Goal: Transaction & Acquisition: Purchase product/service

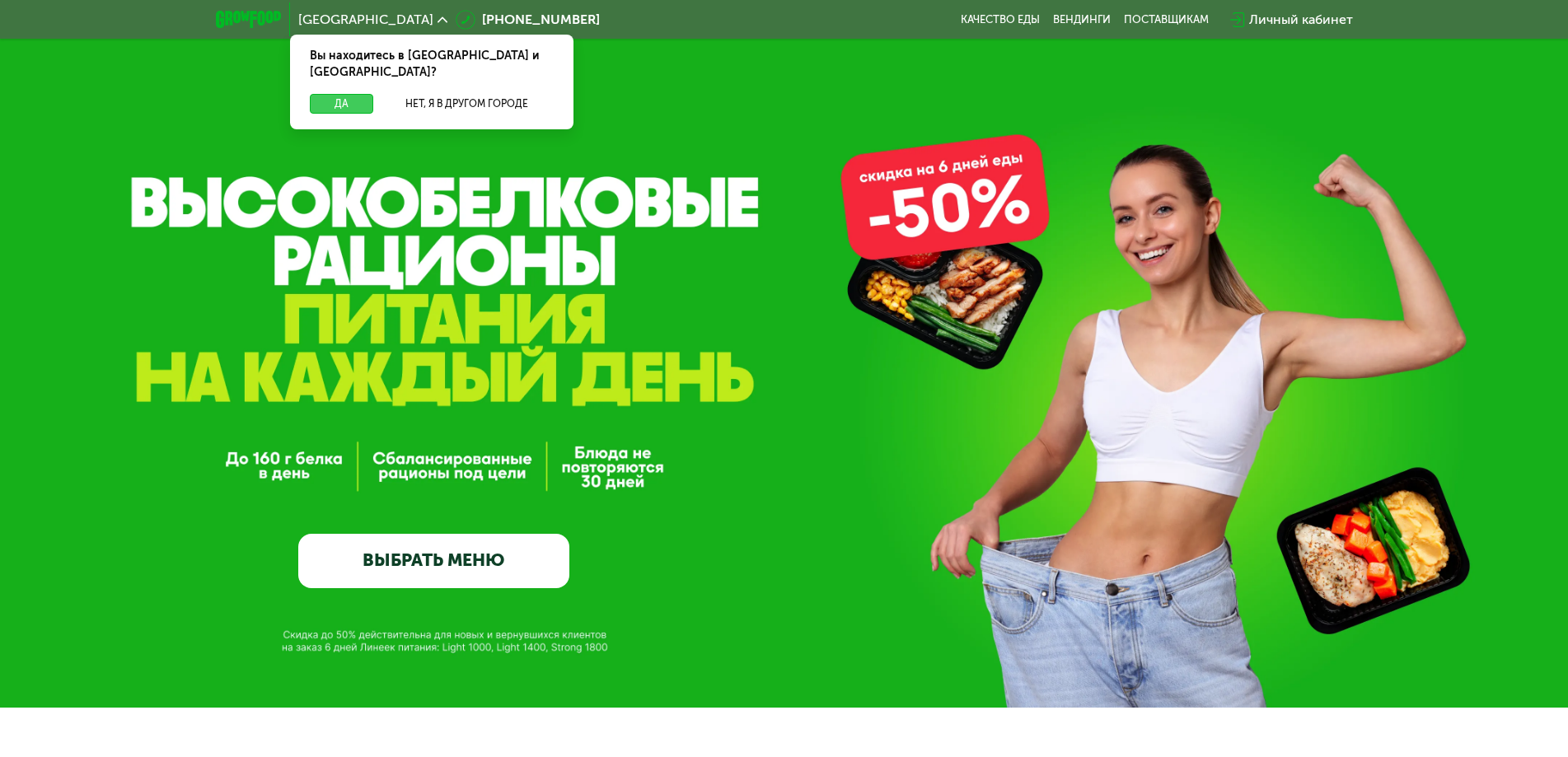
click at [338, 94] on button "Да" at bounding box center [341, 104] width 63 height 19
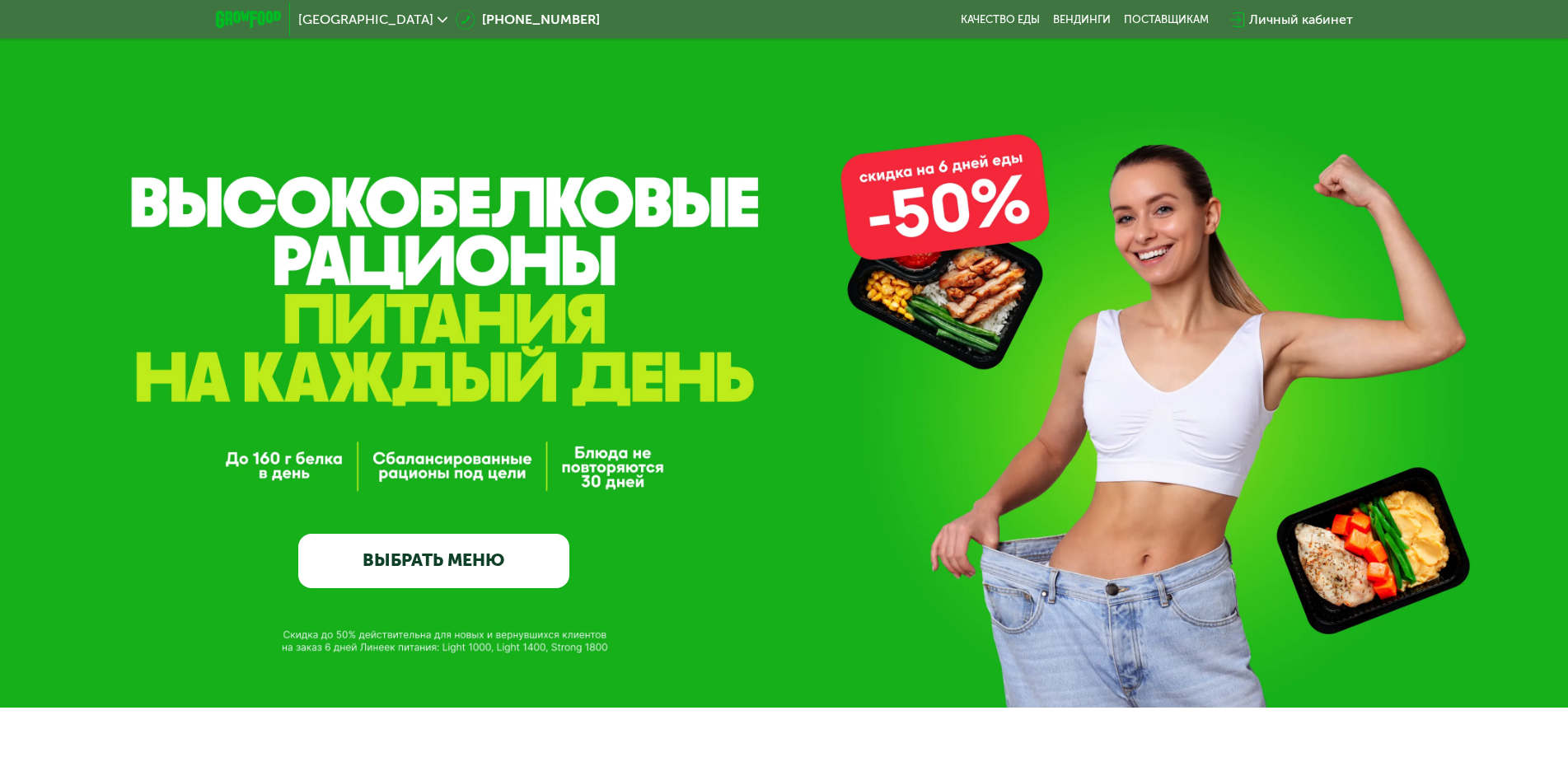
click at [433, 558] on link "ВЫБРАТЬ МЕНЮ" at bounding box center [434, 560] width 271 height 54
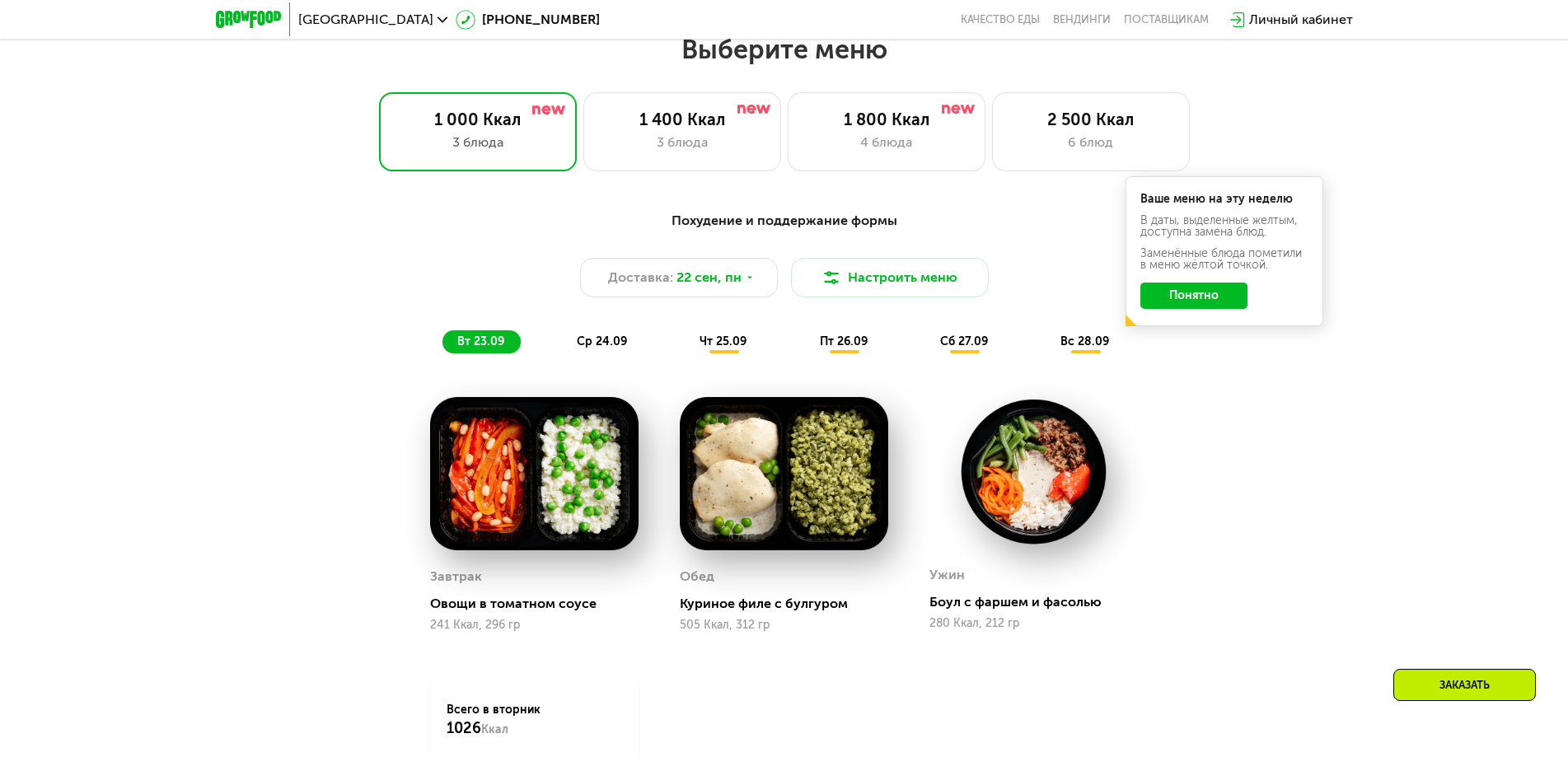
click at [1180, 303] on button "Понятно" at bounding box center [1193, 295] width 108 height 26
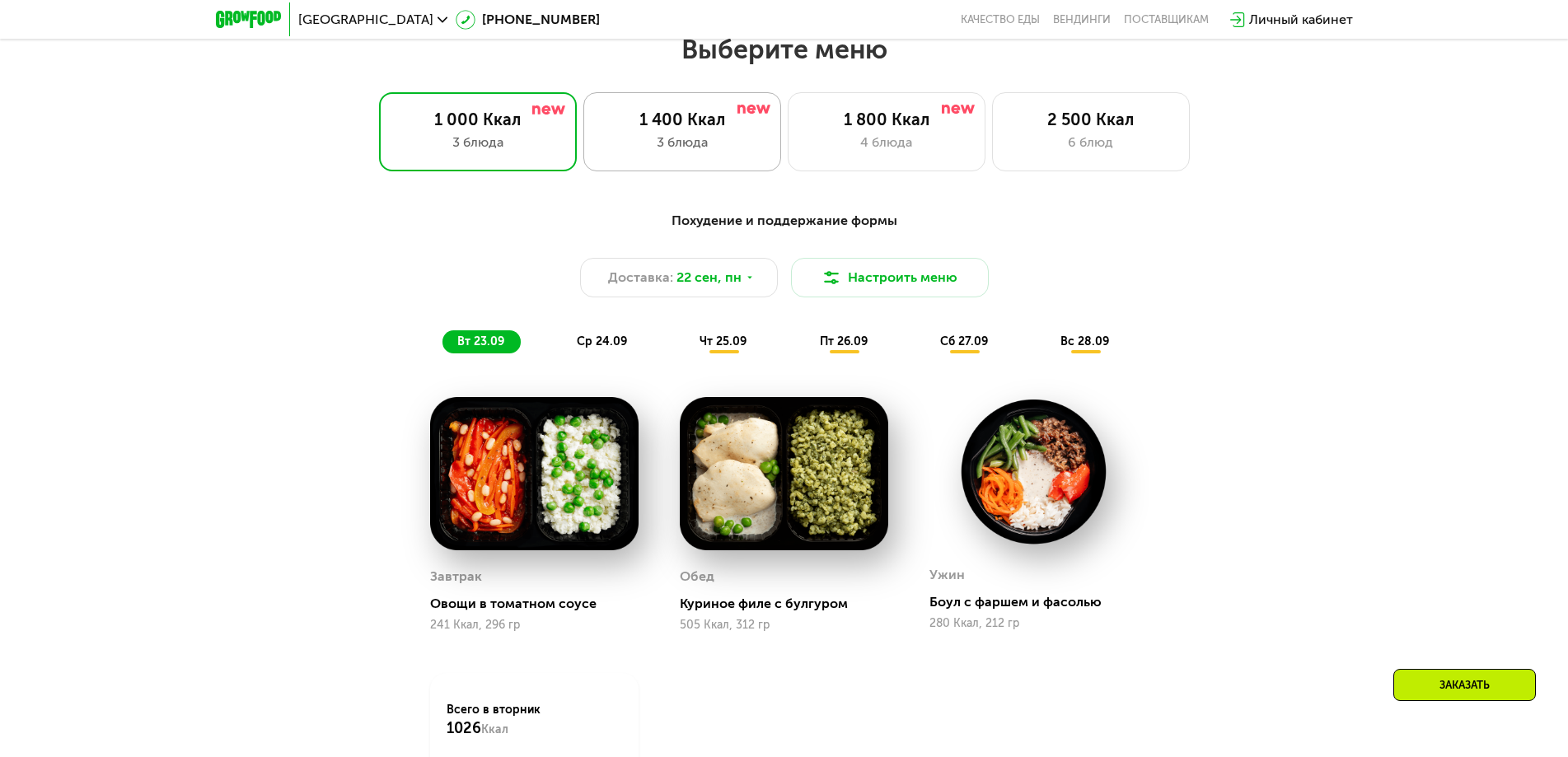
click at [724, 149] on div "3 блюда" at bounding box center [682, 142] width 163 height 19
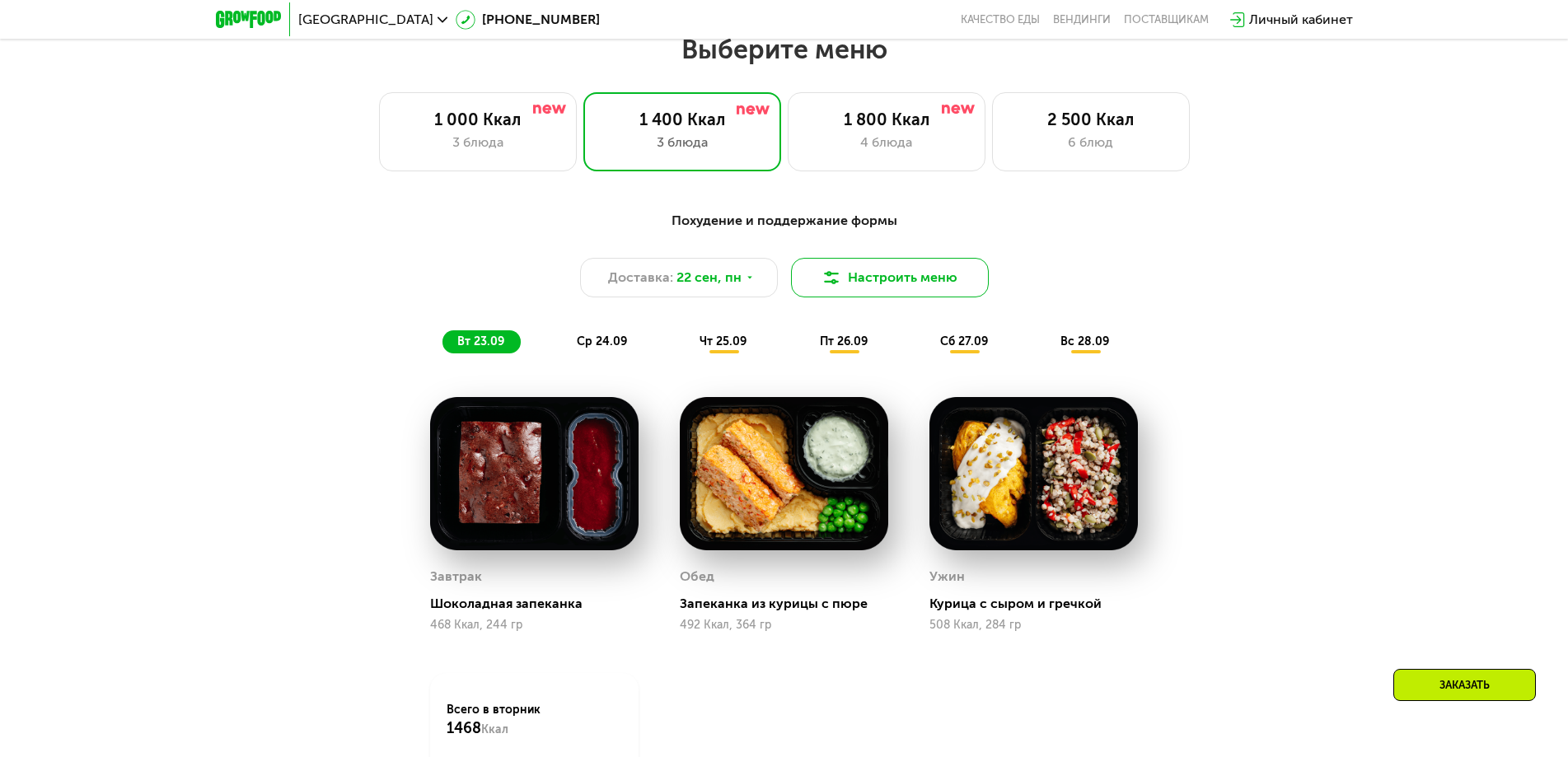
click at [943, 288] on button "Настроить меню" at bounding box center [890, 277] width 198 height 40
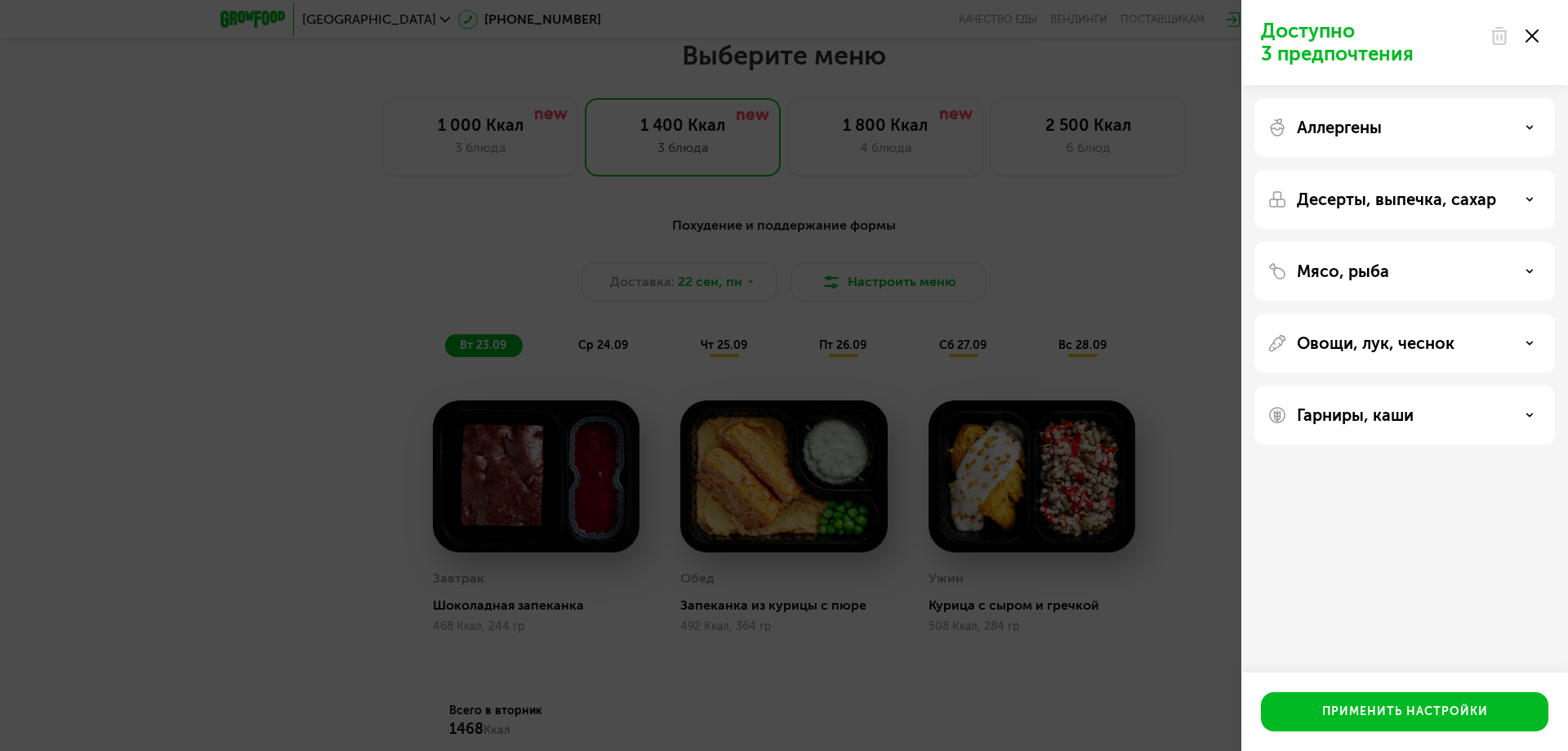
click at [1417, 133] on div "Аллергены" at bounding box center [1405, 127] width 275 height 19
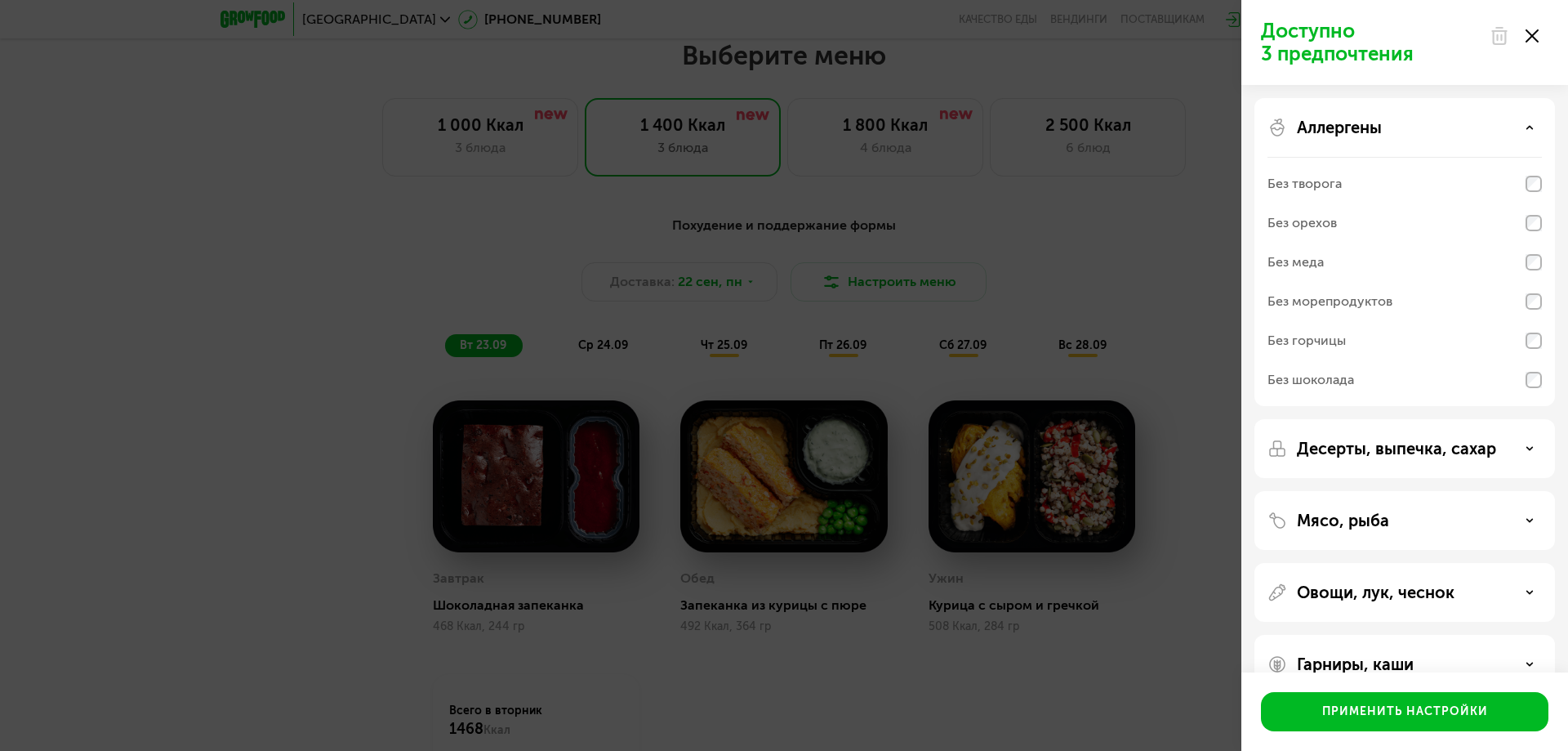
click at [1417, 133] on div "Аллергены" at bounding box center [1405, 127] width 275 height 19
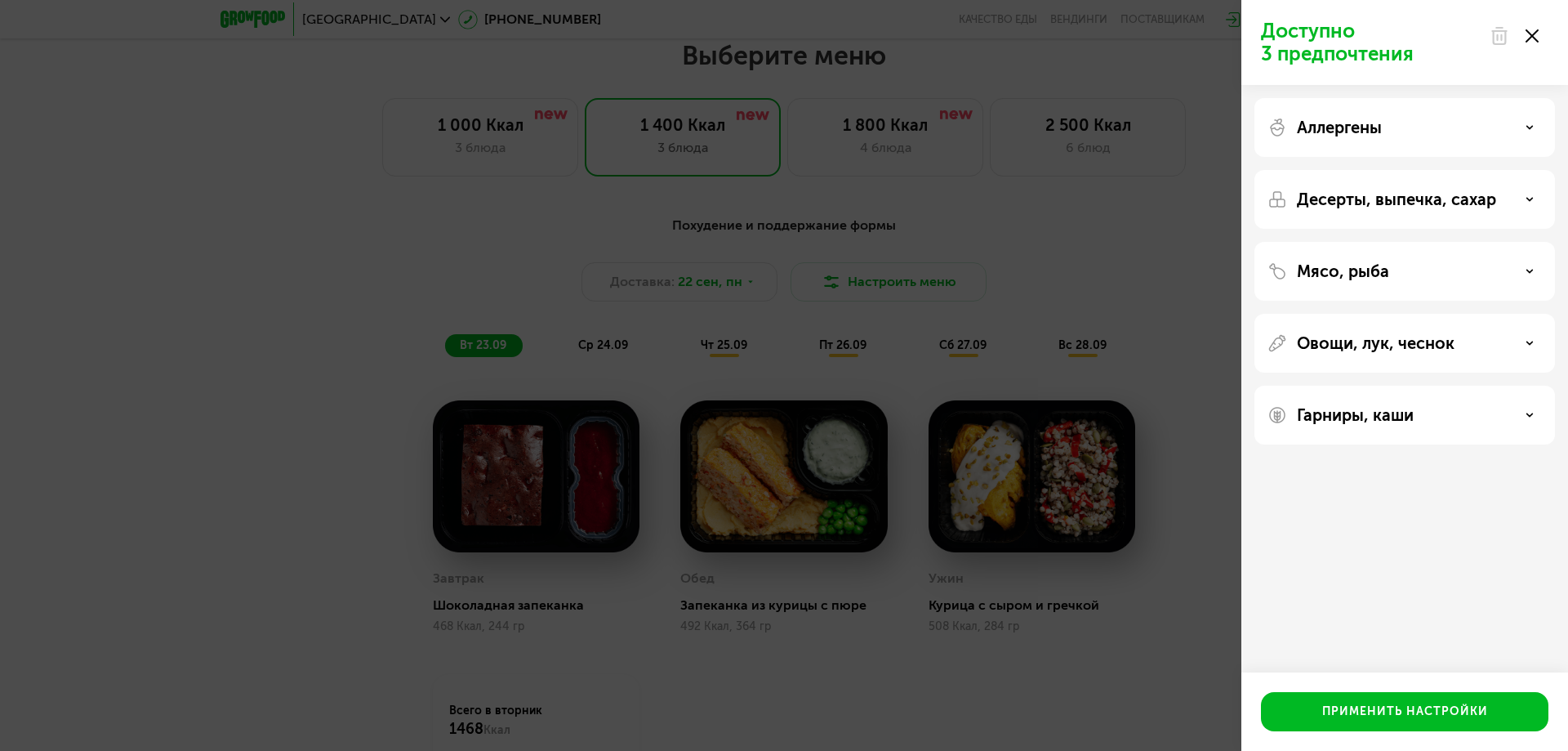
click at [1402, 216] on div "Десерты, выпечка, сахар" at bounding box center [1404, 199] width 301 height 59
click at [1418, 206] on p "Десерты, выпечка, сахар" at bounding box center [1397, 199] width 200 height 19
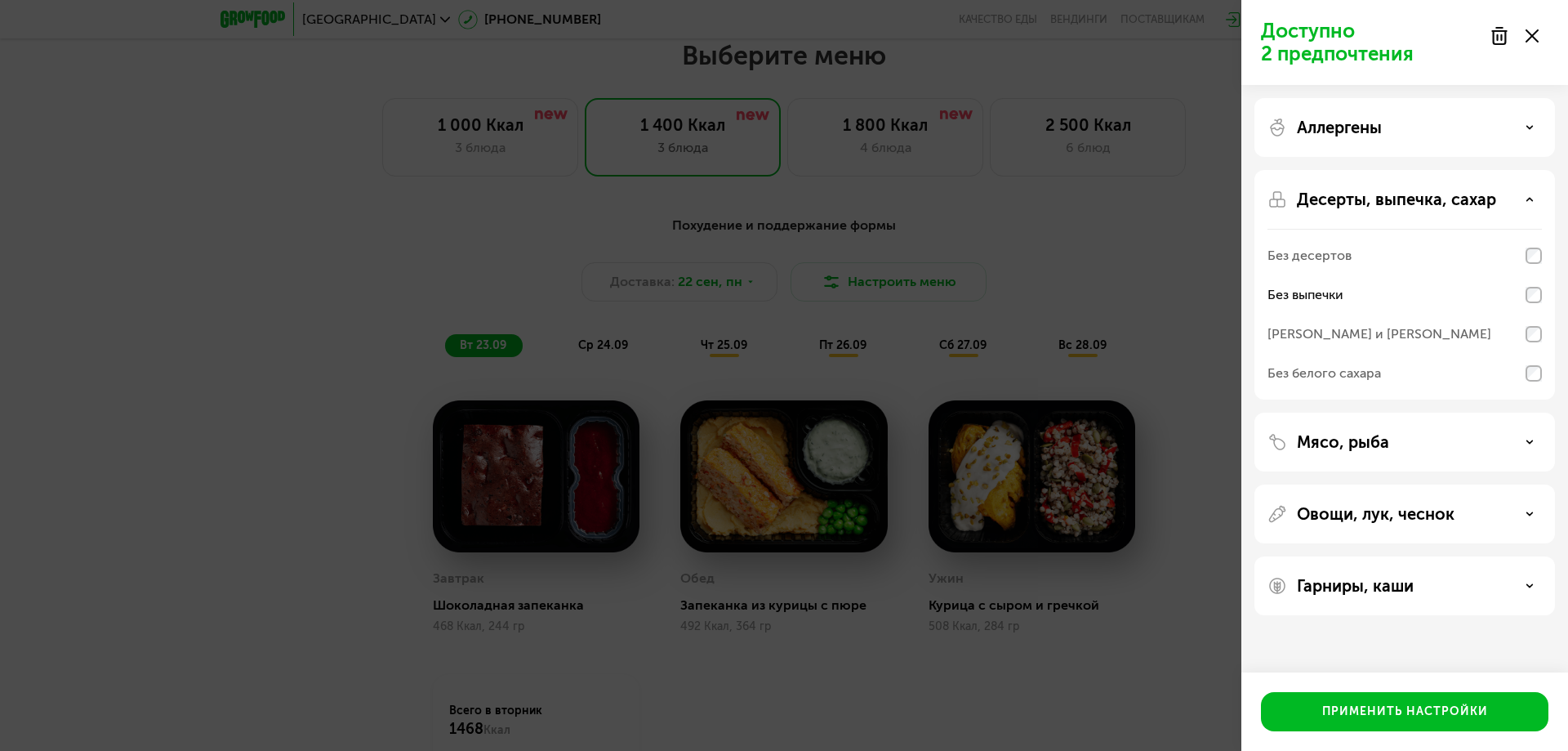
click at [1489, 441] on div "Мясо, рыба" at bounding box center [1405, 442] width 275 height 19
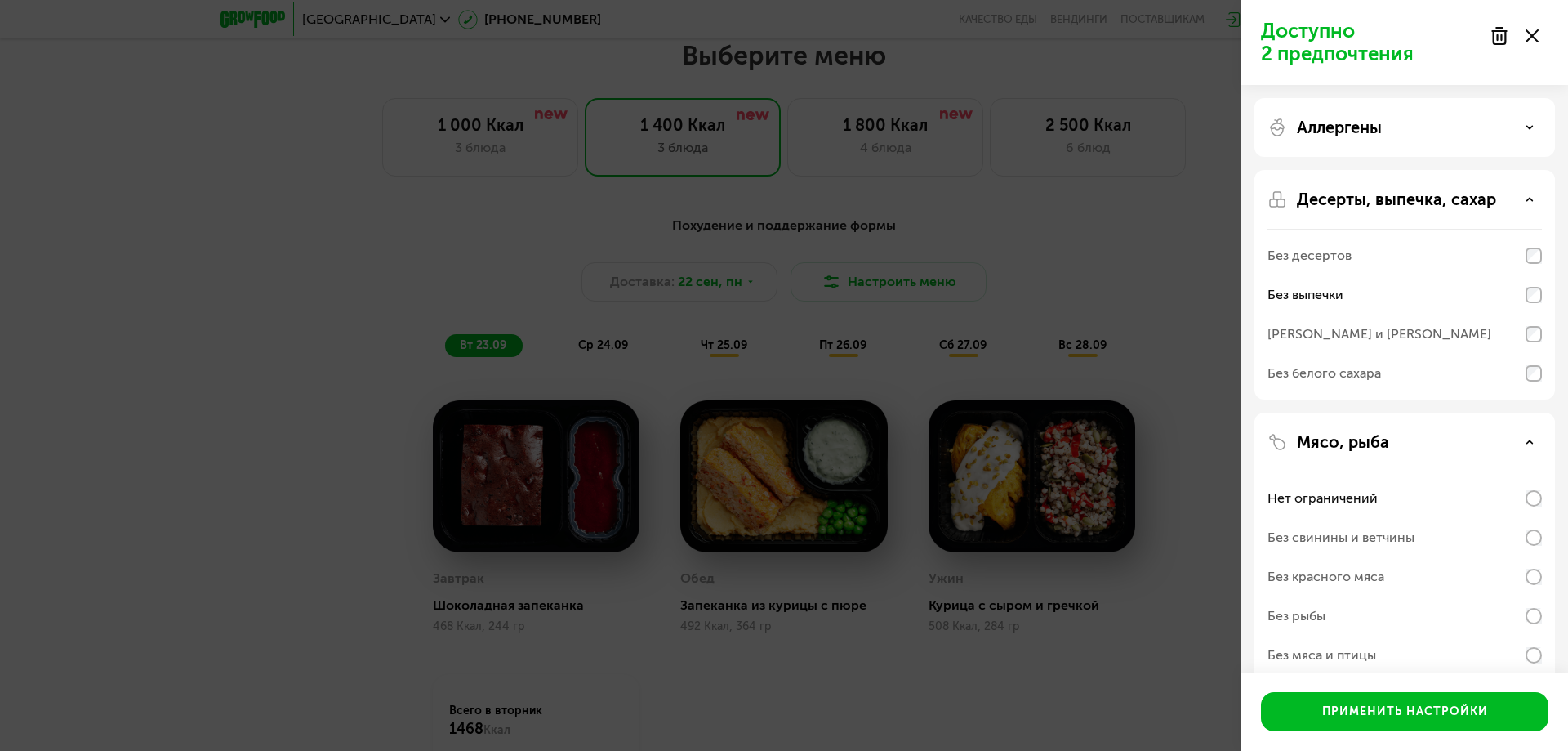
click at [775, 61] on div "Доступно 2 предпочтения Аллергены Десерты, выпечка, сахар Без десертов Без выпе…" at bounding box center [784, 376] width 1568 height 751
